Goal: Transaction & Acquisition: Subscribe to service/newsletter

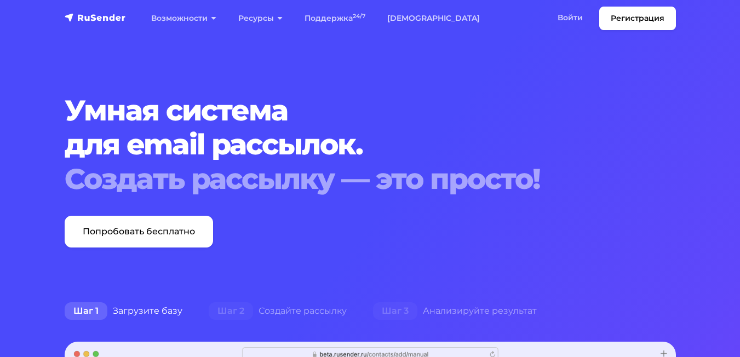
click at [174, 228] on link "Попробовать бесплатно" at bounding box center [139, 232] width 148 height 32
click at [580, 21] on link "Войти" at bounding box center [570, 18] width 47 height 22
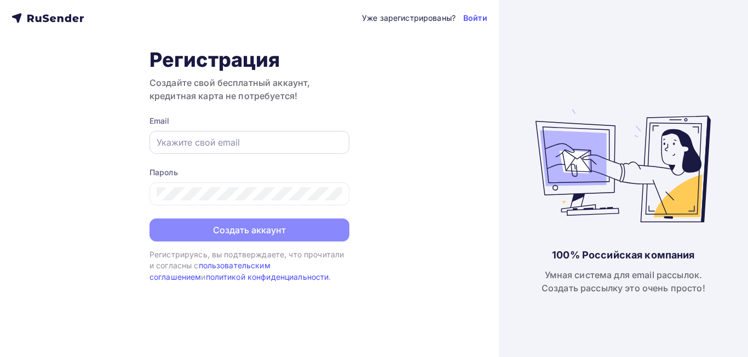
click at [204, 142] on input "text" at bounding box center [250, 142] width 186 height 13
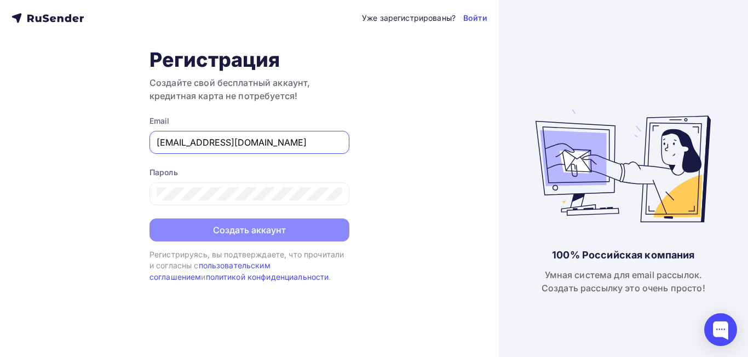
type input "[EMAIL_ADDRESS][DOMAIN_NAME]"
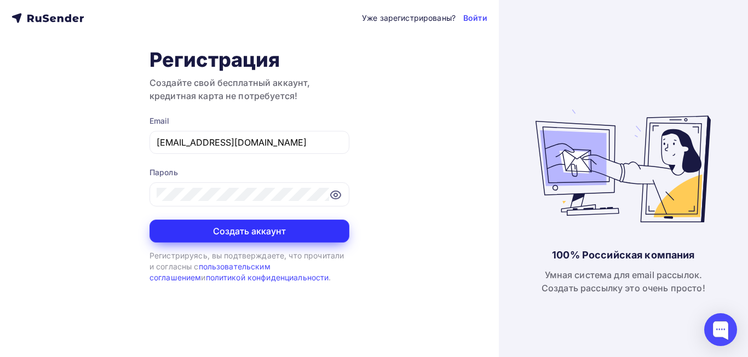
click at [234, 240] on button "Создать аккаунт" at bounding box center [250, 231] width 200 height 23
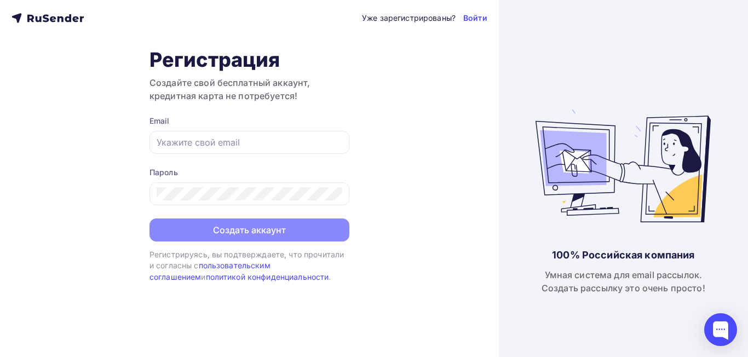
type input "[EMAIL_ADDRESS][DOMAIN_NAME]"
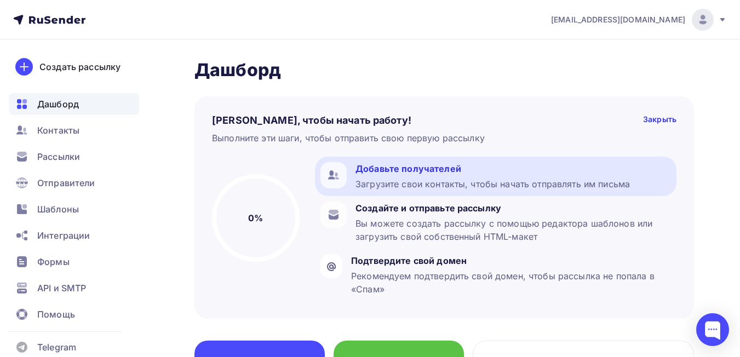
click at [422, 183] on div "Загрузите свои контакты, чтобы начать отправлять им письма" at bounding box center [492, 183] width 274 height 13
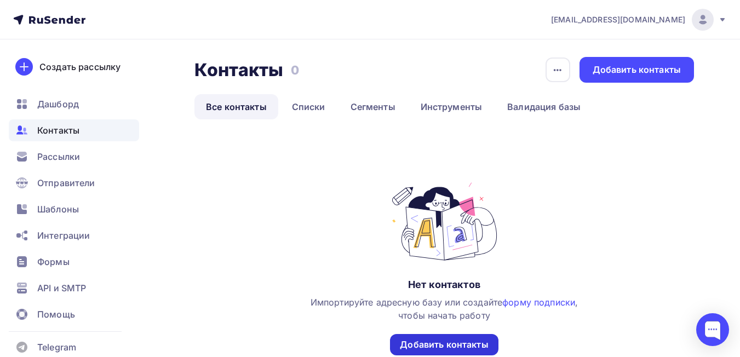
click at [446, 344] on div "Добавить контакты" at bounding box center [444, 344] width 88 height 13
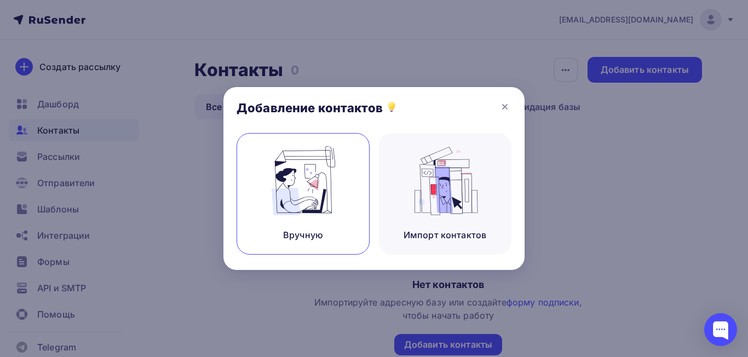
click at [296, 180] on img at bounding box center [303, 180] width 73 height 69
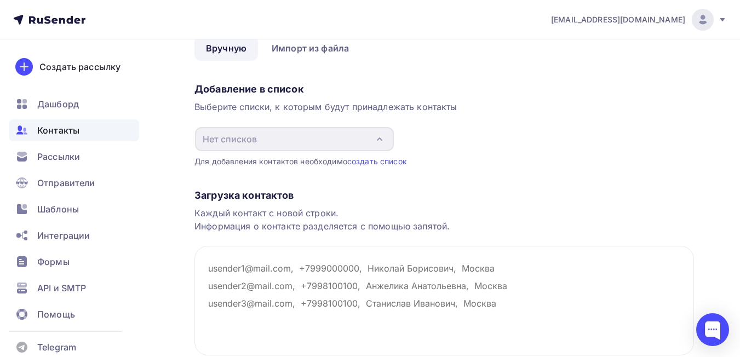
scroll to position [110, 0]
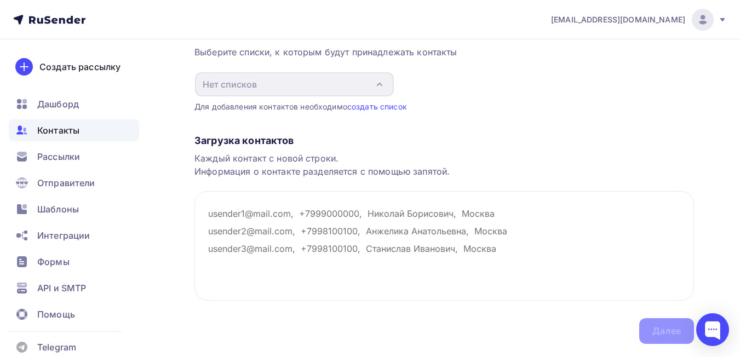
click at [177, 168] on div "Назад Добавление контактов Добавление контактов Вручную Импорт из файла Вручную…" at bounding box center [370, 159] width 740 height 458
click at [211, 214] on textarea at bounding box center [443, 246] width 499 height 110
paste textarea "[EMAIL_ADDRESS][PERSON_NAME][DOMAIN_NAME] [EMAIL_ADDRESS][DOMAIN_NAME] [DOMAIN_…"
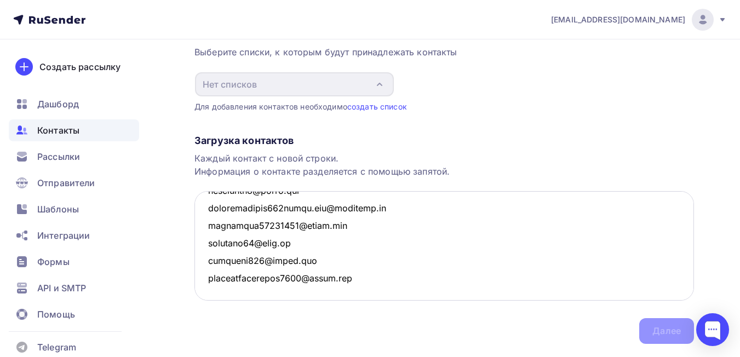
scroll to position [3458, 0]
click at [657, 323] on div "Загрузка контактов Каждый контакт с новой строки. Информация о контакте разделя…" at bounding box center [443, 228] width 499 height 232
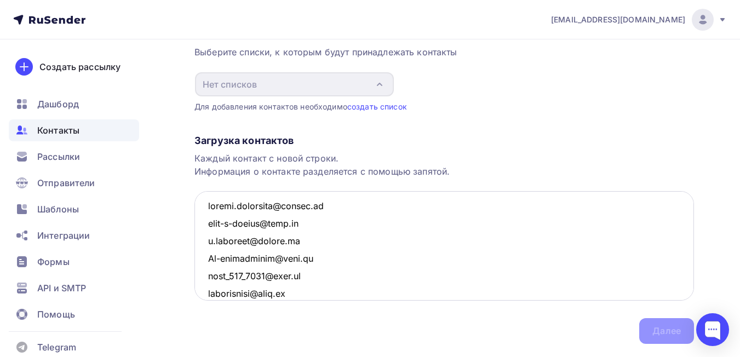
scroll to position [0, 0]
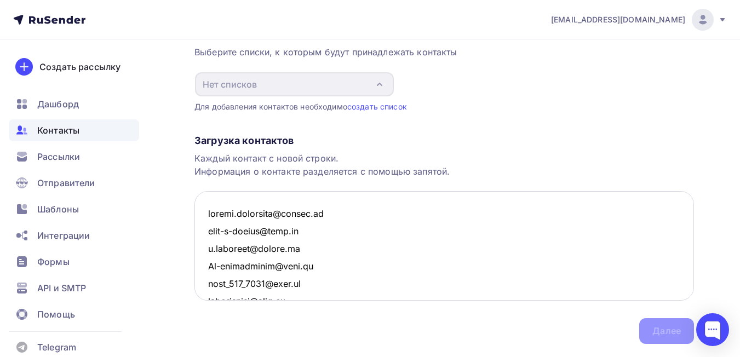
click at [418, 217] on textarea at bounding box center [443, 246] width 499 height 110
type textarea "[EMAIL_ADDRESS][PERSON_NAME][DOMAIN_NAME] [EMAIL_ADDRESS][DOMAIN_NAME] [DOMAIN_…"
click at [388, 111] on div "Для добавления контактов необходимо создать список" at bounding box center [443, 106] width 499 height 11
click at [388, 105] on link "создать список" at bounding box center [377, 106] width 60 height 9
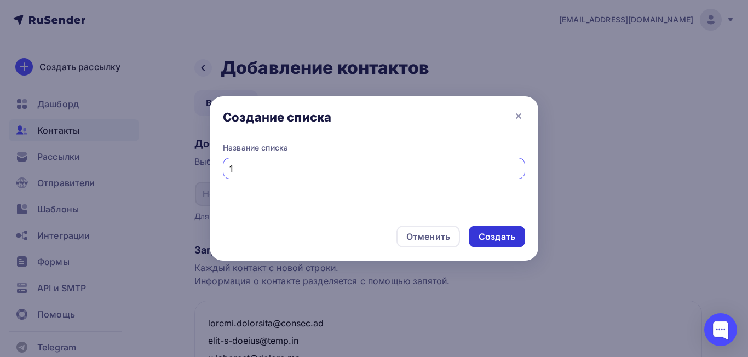
type input "1"
click at [484, 241] on div "Создать" at bounding box center [497, 237] width 37 height 13
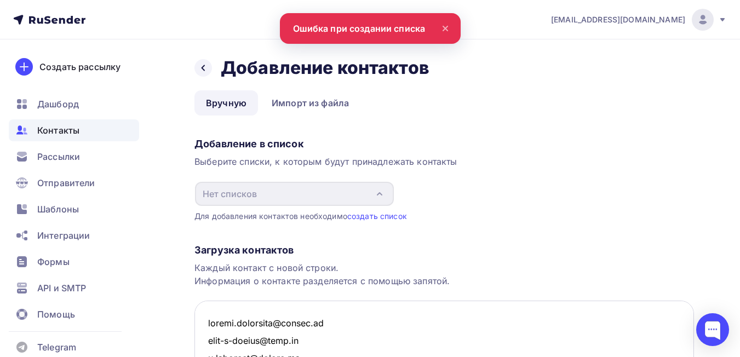
scroll to position [140, 0]
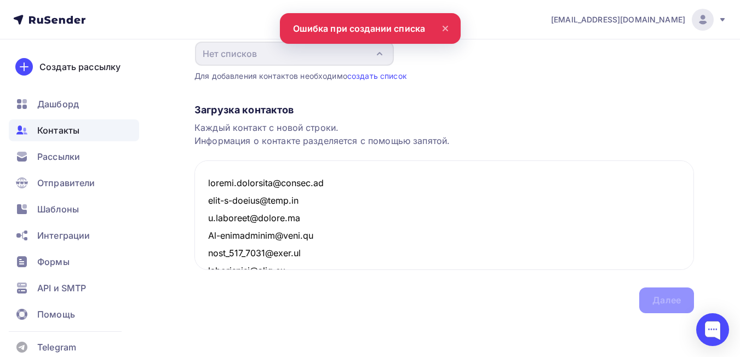
click at [684, 301] on div "Загрузка контактов Каждый контакт с новой строки. Информация о контакте разделя…" at bounding box center [443, 198] width 499 height 232
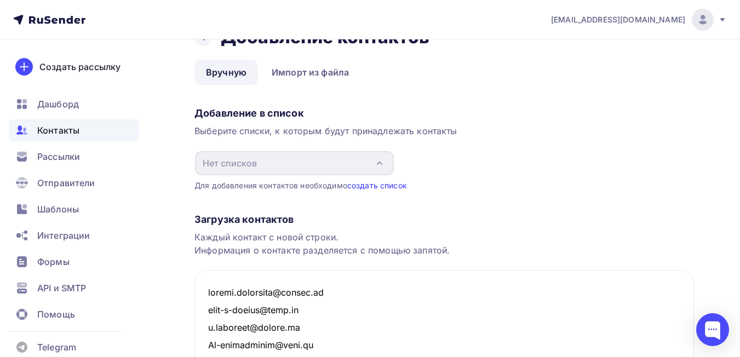
click at [371, 188] on link "создать список" at bounding box center [377, 185] width 60 height 9
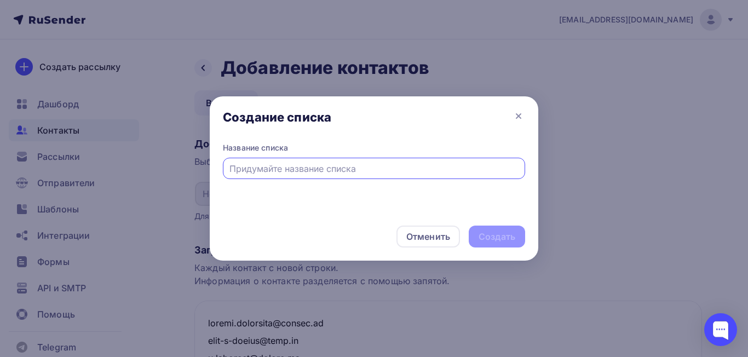
click at [366, 169] on input "text" at bounding box center [374, 168] width 290 height 13
type input "yfds"
click at [484, 238] on div "Создать" at bounding box center [497, 237] width 37 height 13
